Goal: Information Seeking & Learning: Learn about a topic

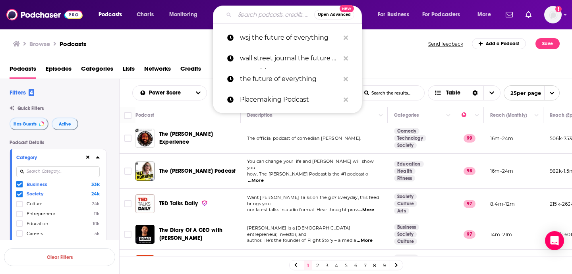
scroll to position [23, 0]
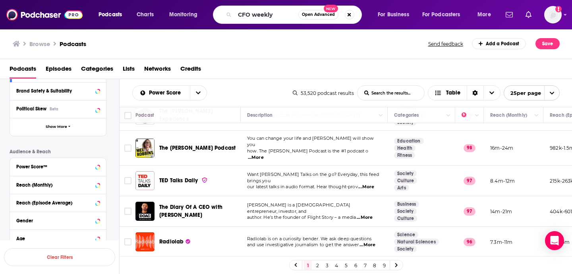
type input "CFO weekly"
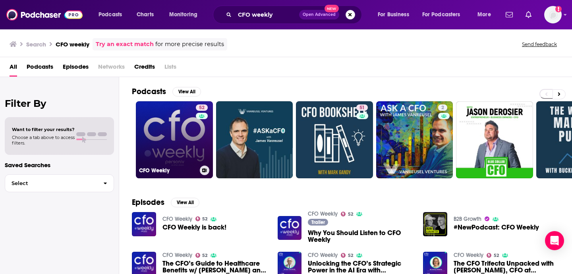
click at [186, 145] on link "52 CFO Weekly" at bounding box center [174, 139] width 77 height 77
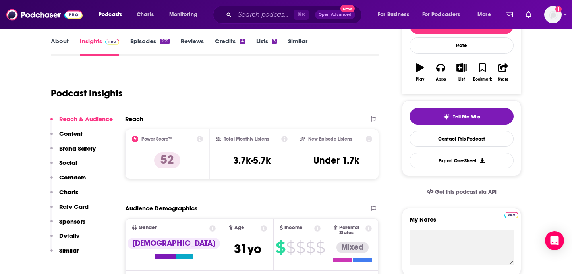
scroll to position [122, 0]
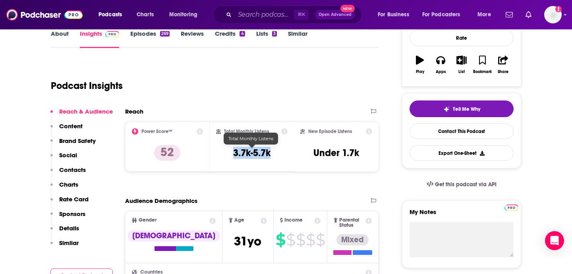
drag, startPoint x: 277, startPoint y: 159, endPoint x: 228, endPoint y: 152, distance: 48.9
click at [228, 152] on div "Total Monthly Listens 3.7k-5.7k" at bounding box center [252, 146] width 72 height 37
copy h3 "3.7k-5.7k"
click at [254, 151] on h3 "3.7k-5.7k" at bounding box center [251, 153] width 37 height 12
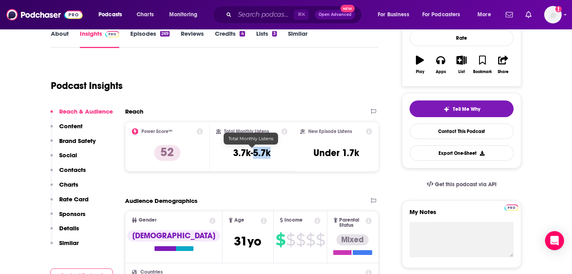
click at [254, 151] on h3 "3.7k-5.7k" at bounding box center [251, 153] width 37 height 12
